Goal: Find specific page/section: Find specific page/section

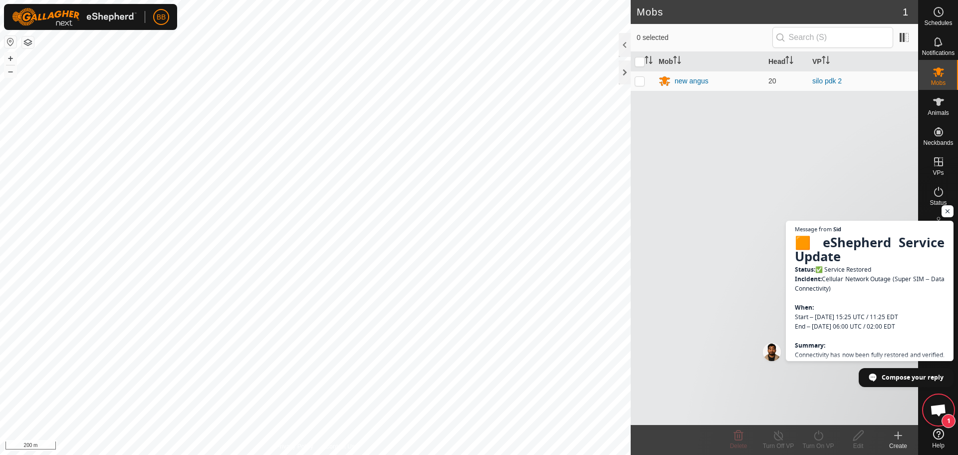
scroll to position [1598, 0]
click at [834, 80] on link "silo pdk 2" at bounding box center [826, 81] width 29 height 8
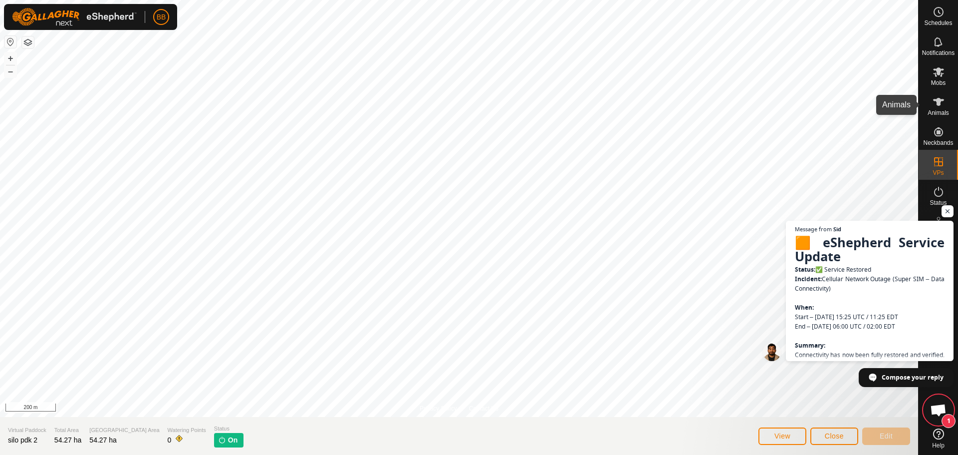
click at [943, 100] on icon at bounding box center [938, 102] width 11 height 8
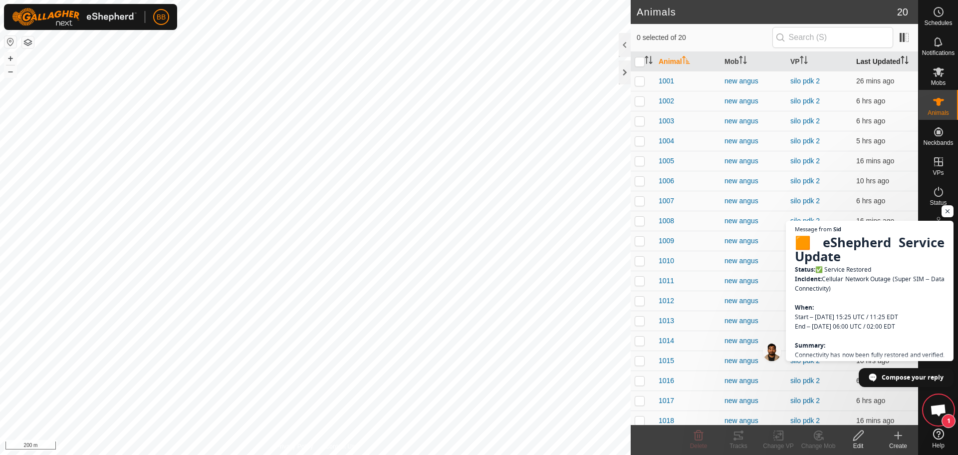
click at [869, 61] on th "Last Updated" at bounding box center [885, 61] width 66 height 19
click at [947, 209] on span "Open chat" at bounding box center [948, 211] width 12 height 12
